Goal: Navigation & Orientation: Find specific page/section

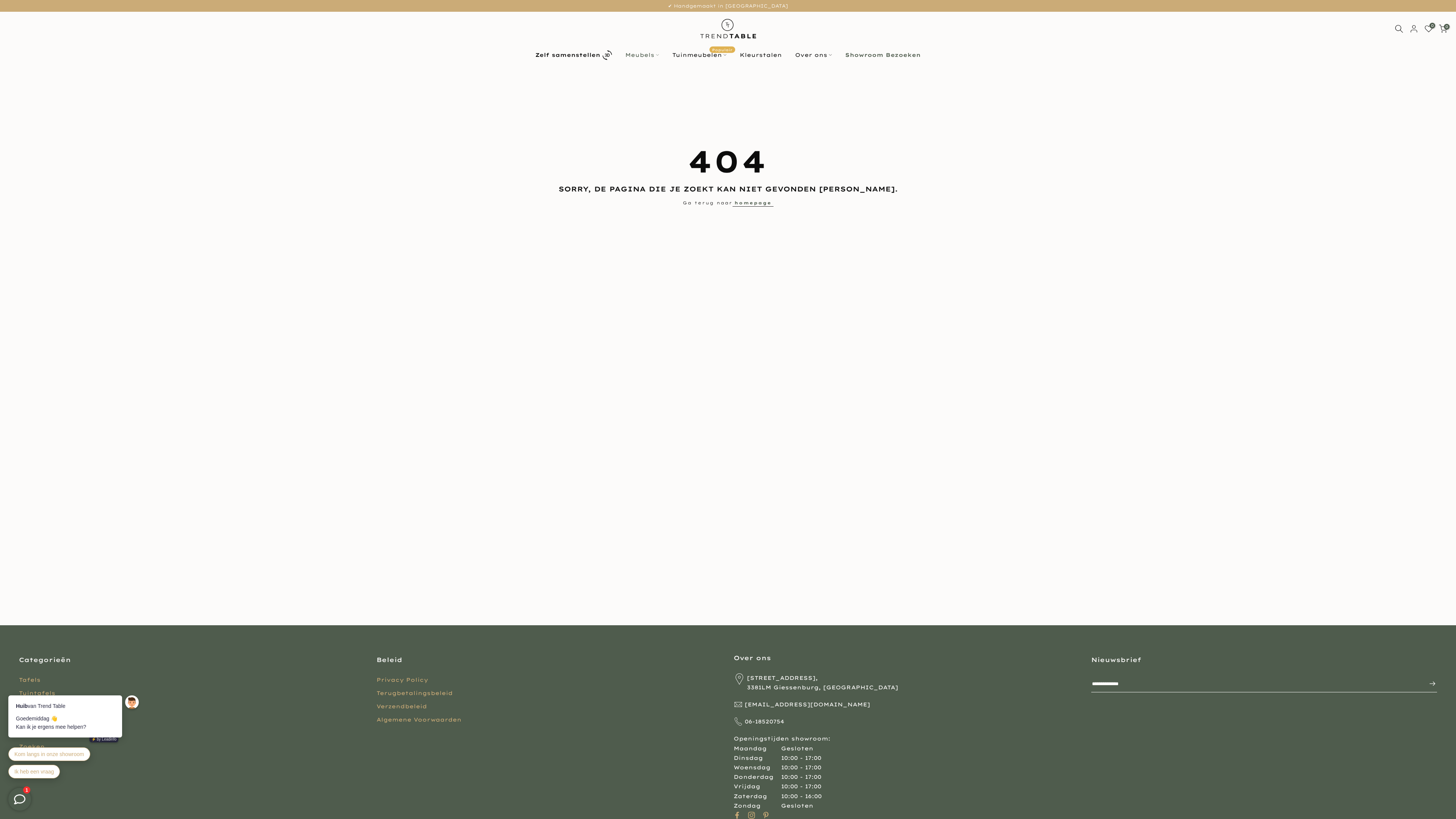
click at [643, 55] on link "Meubels" at bounding box center [642, 55] width 47 height 9
